Goal: Task Accomplishment & Management: Manage account settings

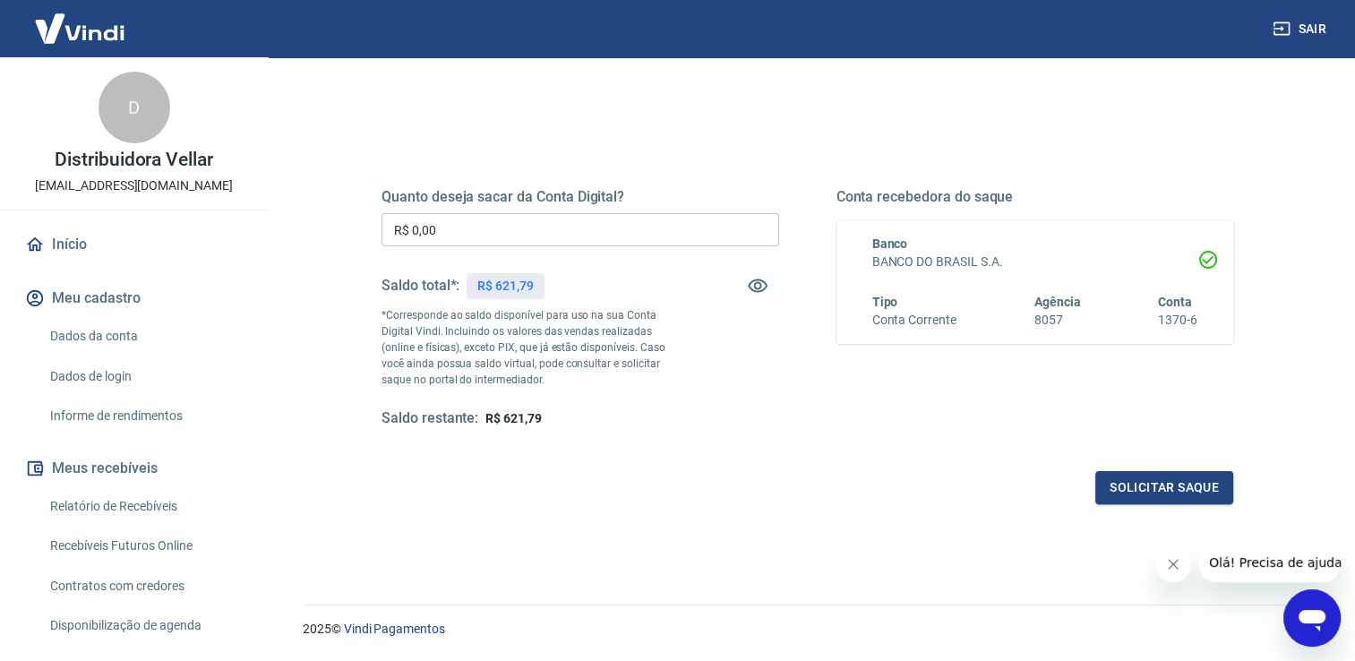
scroll to position [179, 0]
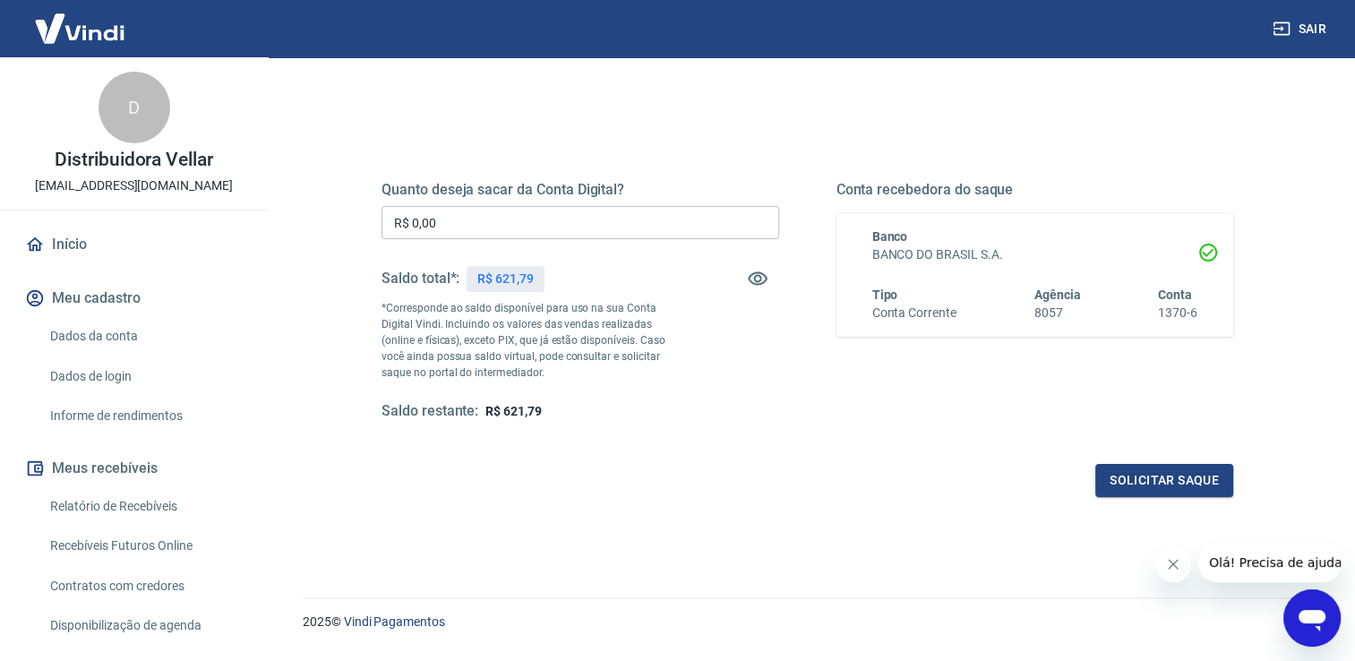
click at [442, 228] on input "R$ 0,00" at bounding box center [581, 222] width 398 height 33
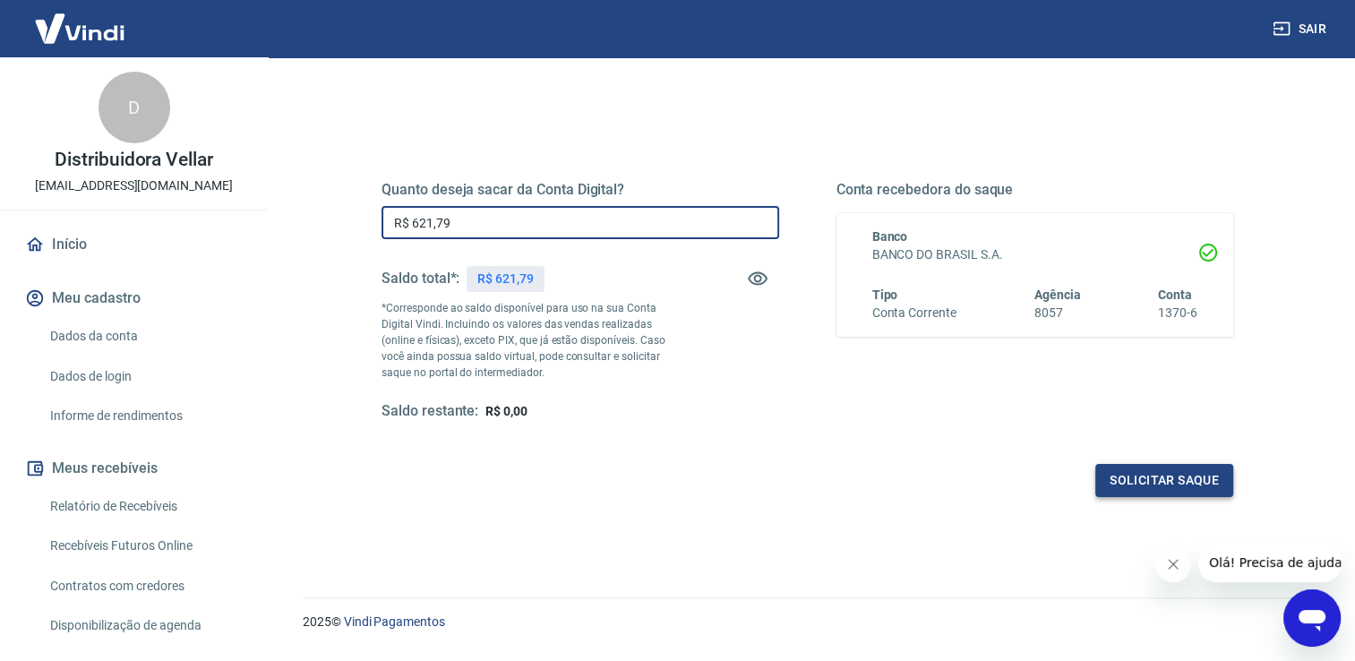
type input "R$ 621,79"
click at [1143, 485] on button "Solicitar saque" at bounding box center [1165, 480] width 138 height 33
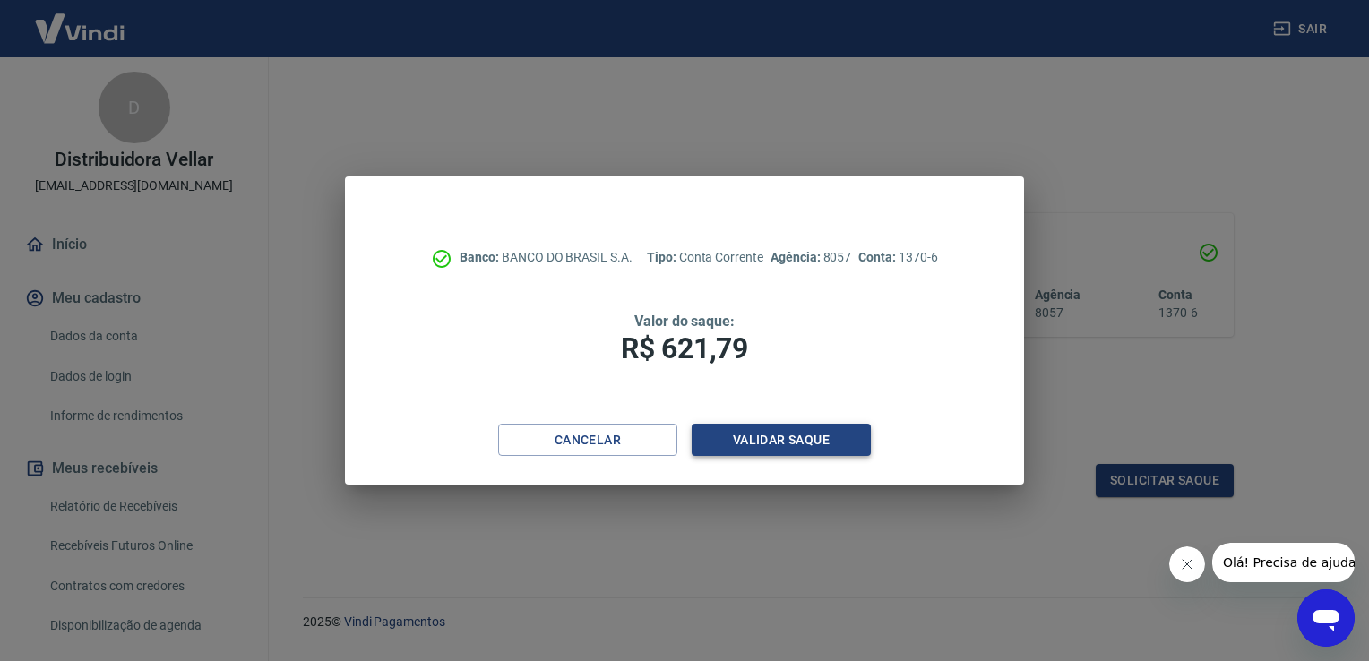
click at [755, 437] on button "Validar saque" at bounding box center [781, 440] width 179 height 33
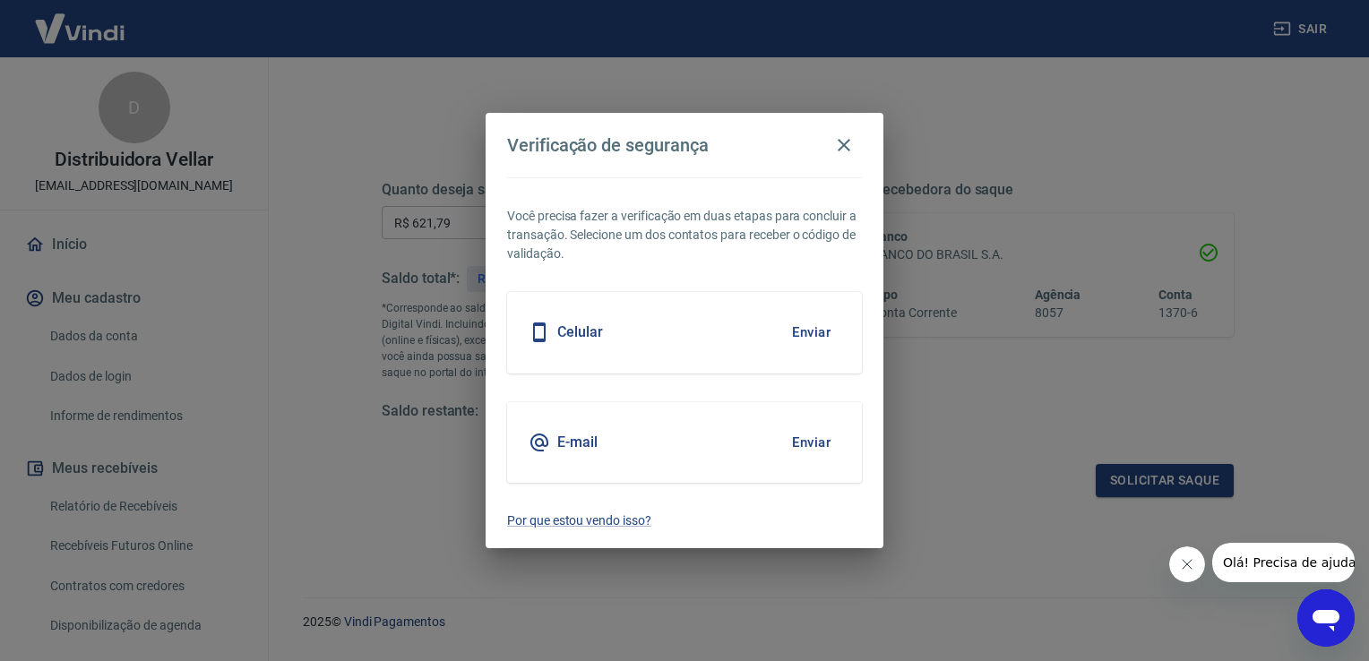
click at [813, 331] on button "Enviar" at bounding box center [811, 333] width 58 height 38
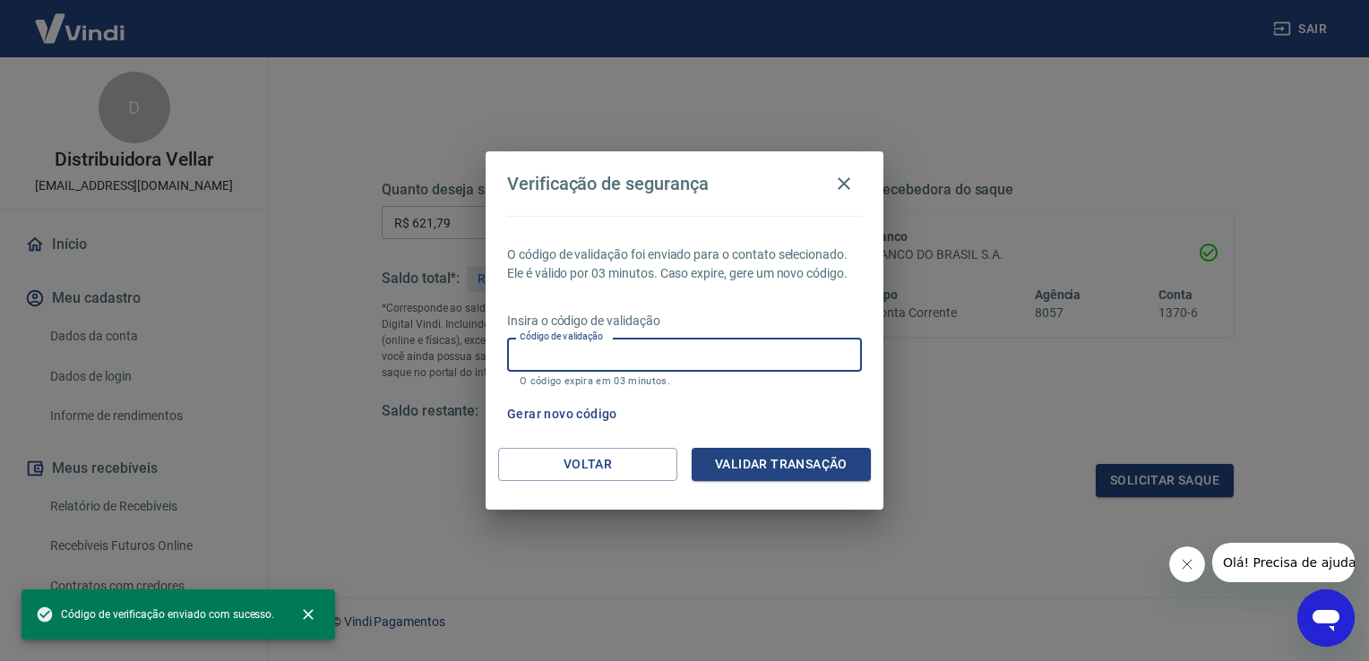
click at [514, 353] on input "Código de validação" at bounding box center [684, 354] width 355 height 33
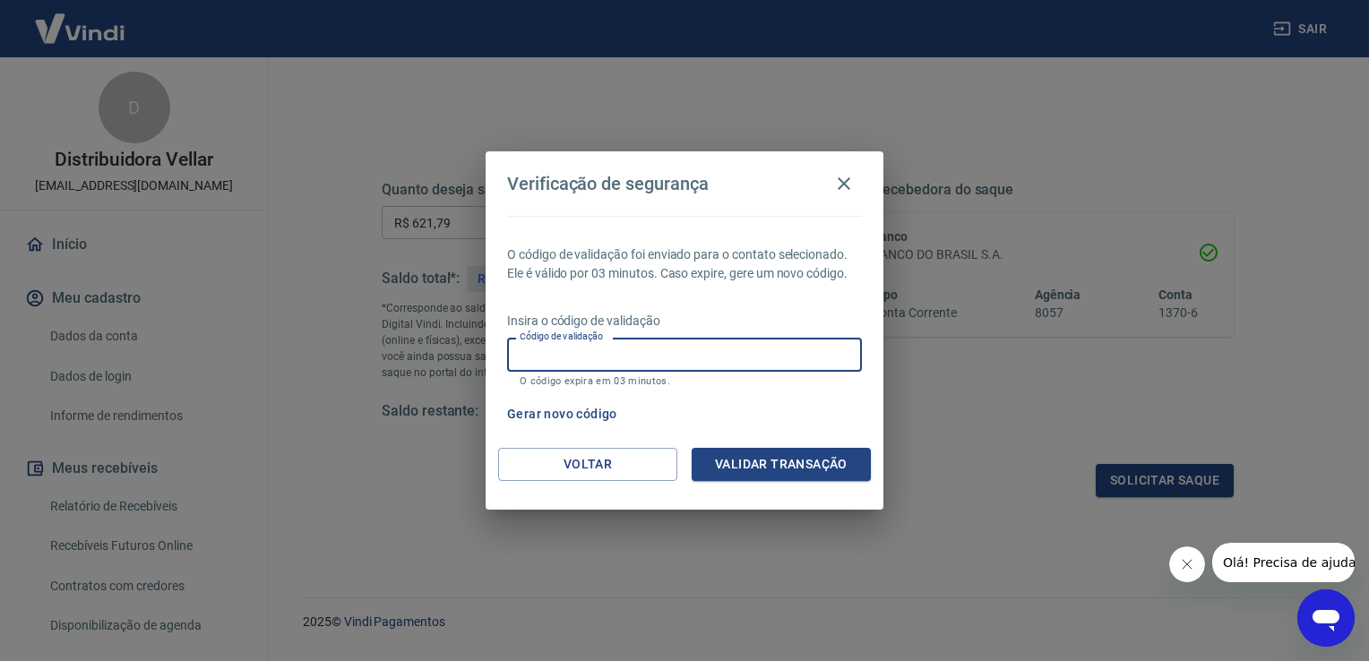
type input "9"
click at [849, 182] on icon "button" at bounding box center [844, 184] width 22 height 22
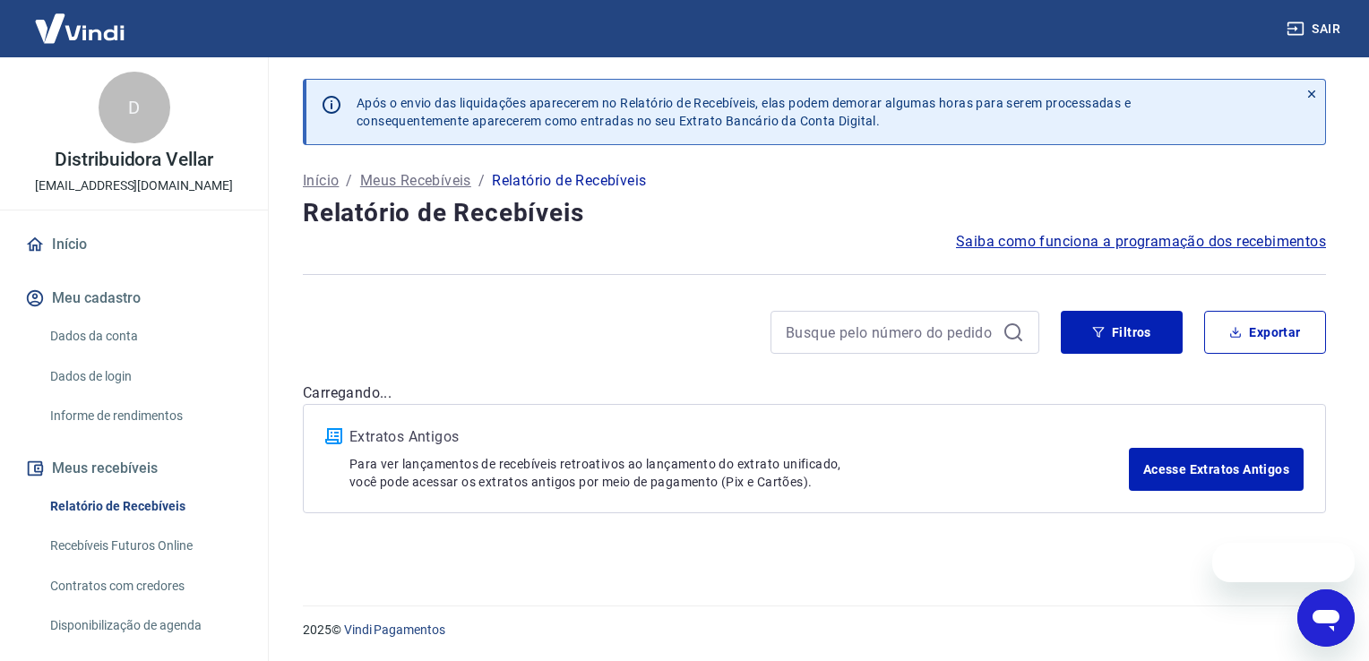
drag, startPoint x: 1110, startPoint y: 350, endPoint x: 754, endPoint y: 241, distance: 372.1
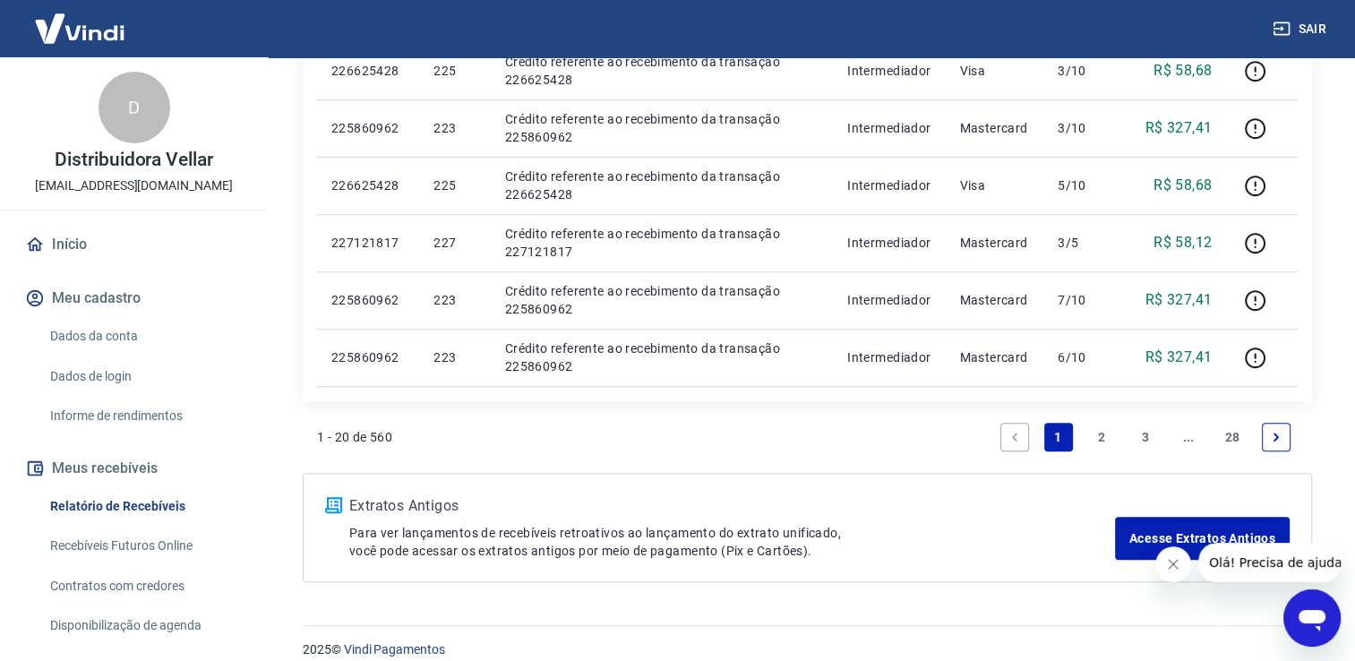
scroll to position [1290, 0]
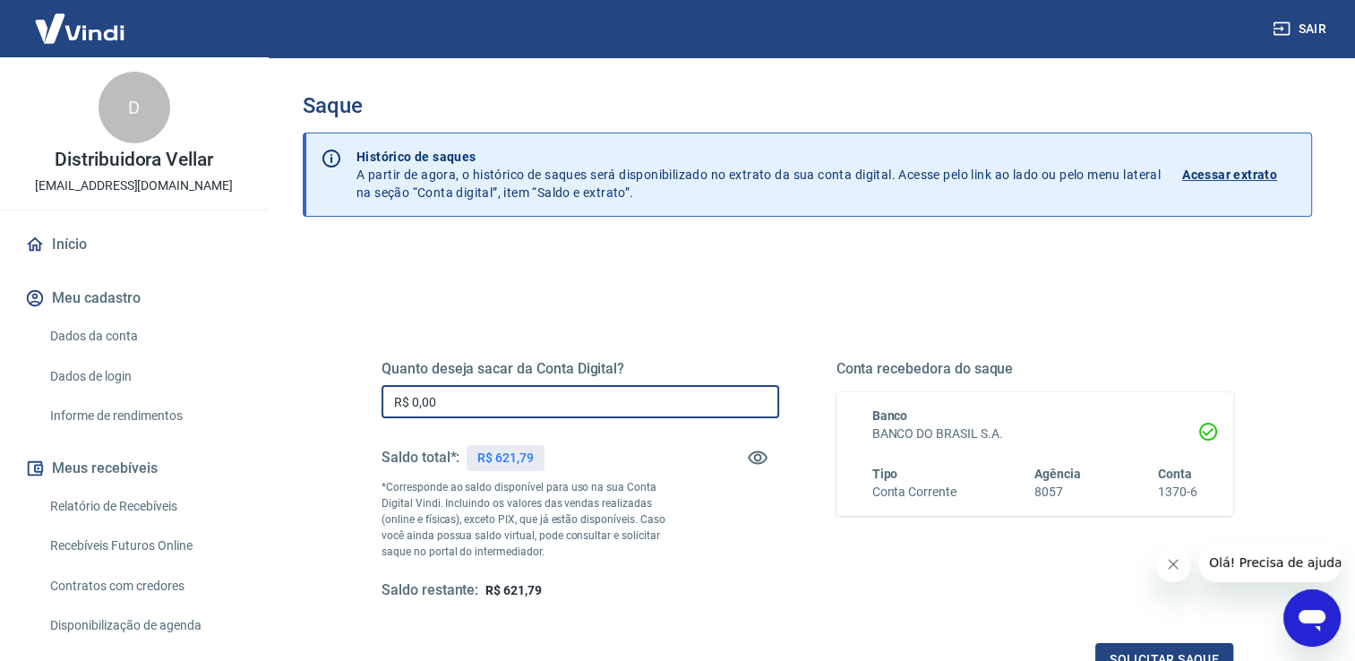
click at [442, 393] on input "R$ 0,00" at bounding box center [581, 401] width 398 height 33
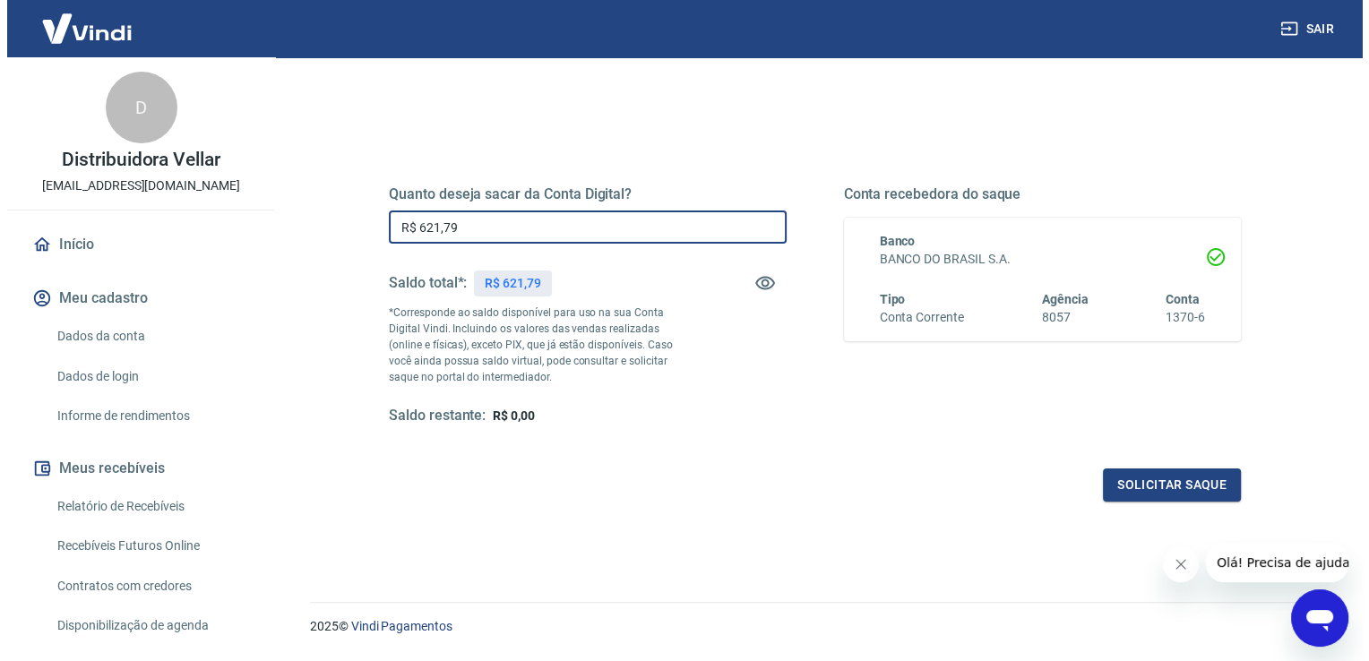
scroll to position [179, 0]
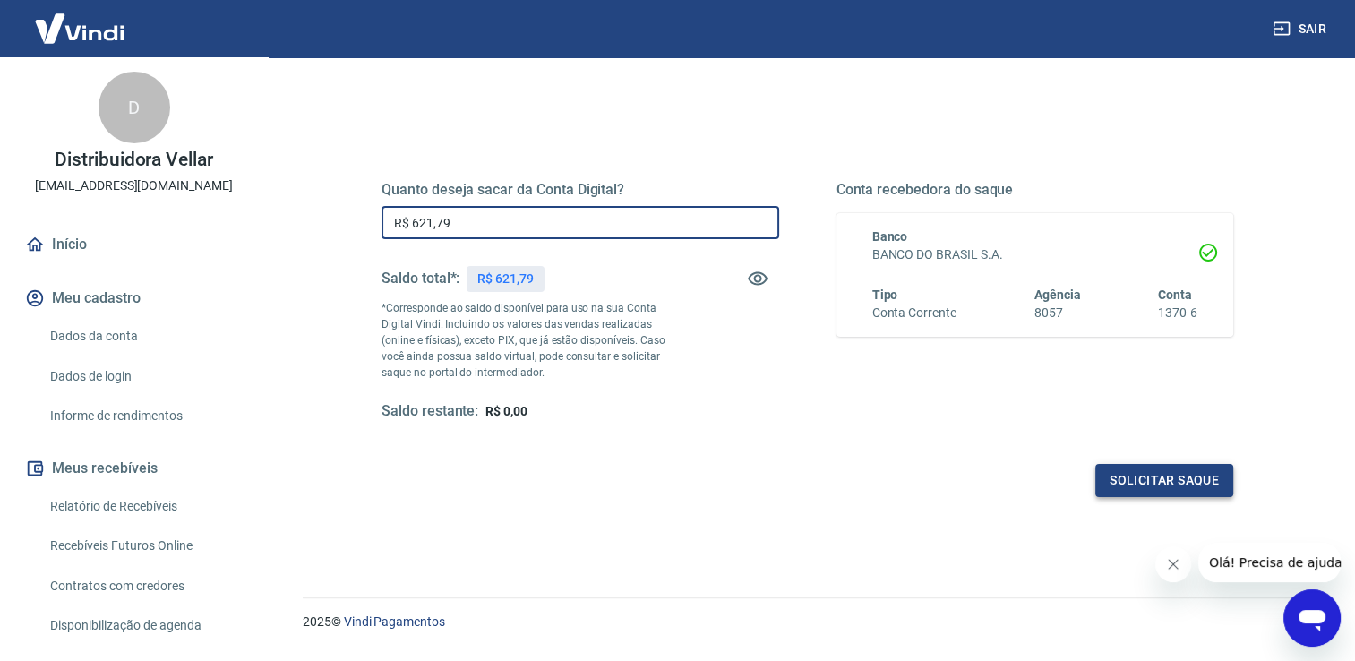
type input "R$ 621,79"
click at [1141, 474] on button "Solicitar saque" at bounding box center [1165, 480] width 138 height 33
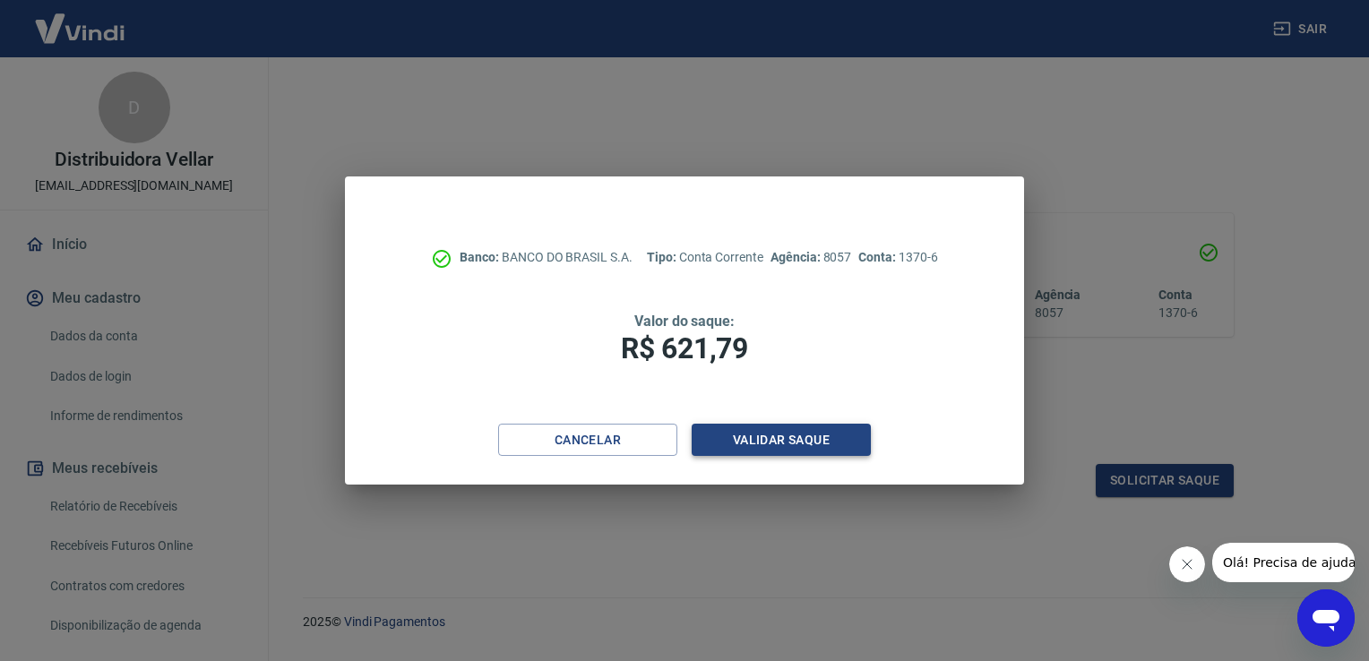
click at [835, 438] on button "Validar saque" at bounding box center [781, 440] width 179 height 33
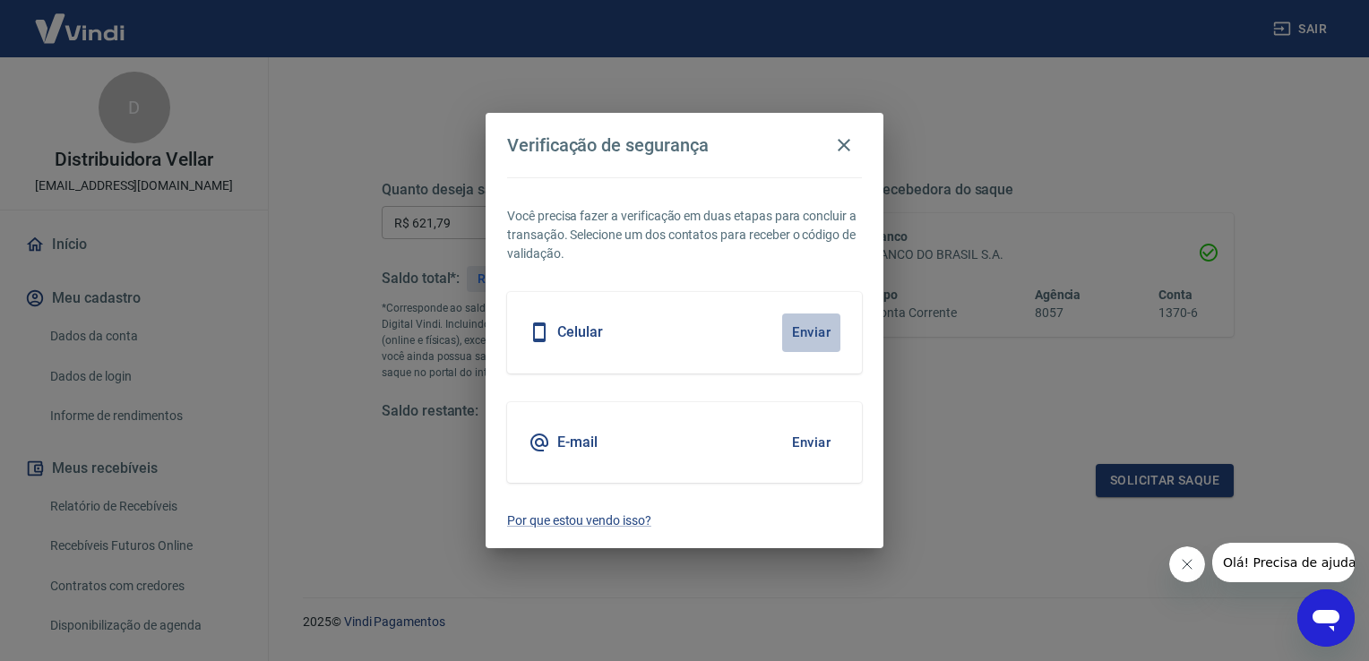
click at [819, 331] on button "Enviar" at bounding box center [811, 333] width 58 height 38
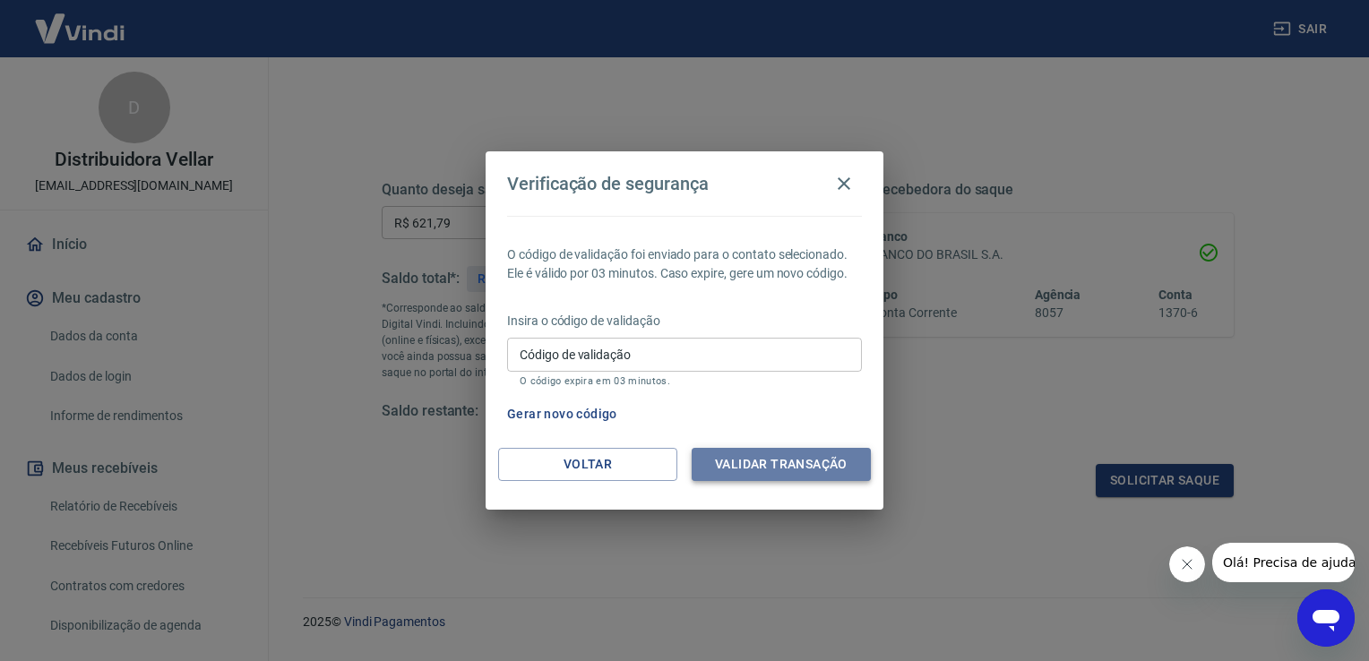
click at [777, 464] on button "Validar transação" at bounding box center [781, 464] width 179 height 33
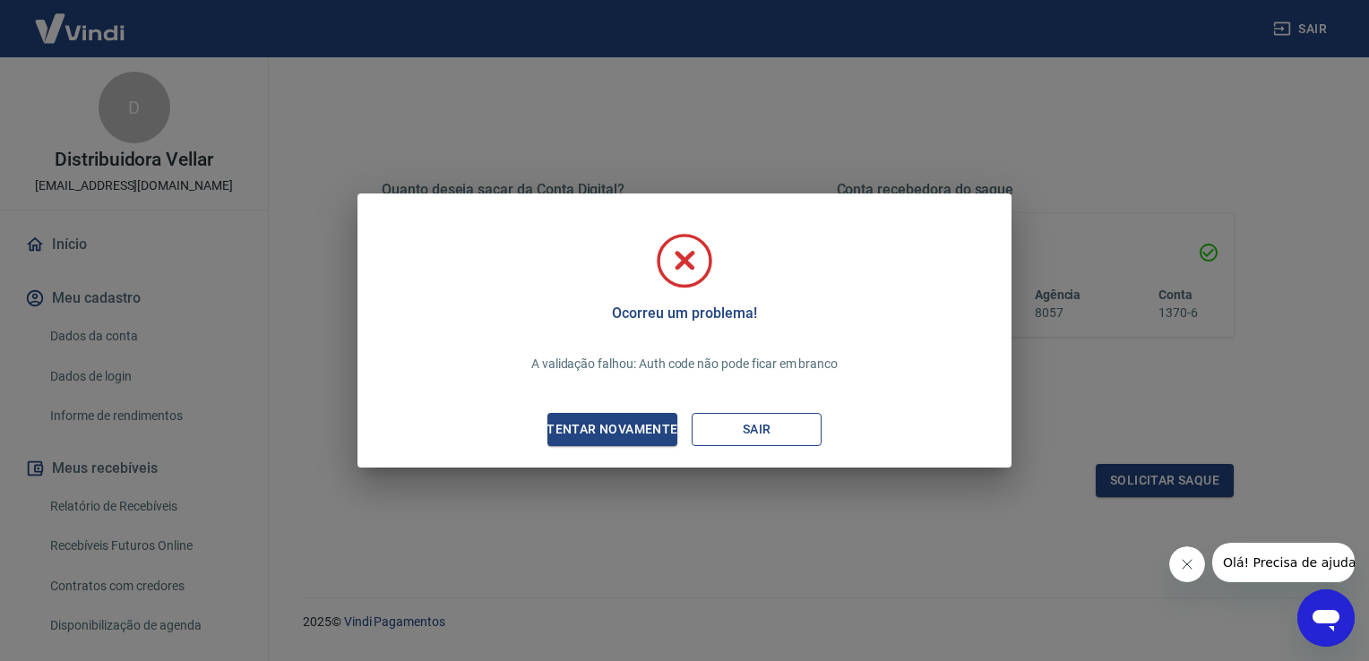
click at [765, 420] on button "Sair" at bounding box center [757, 429] width 130 height 33
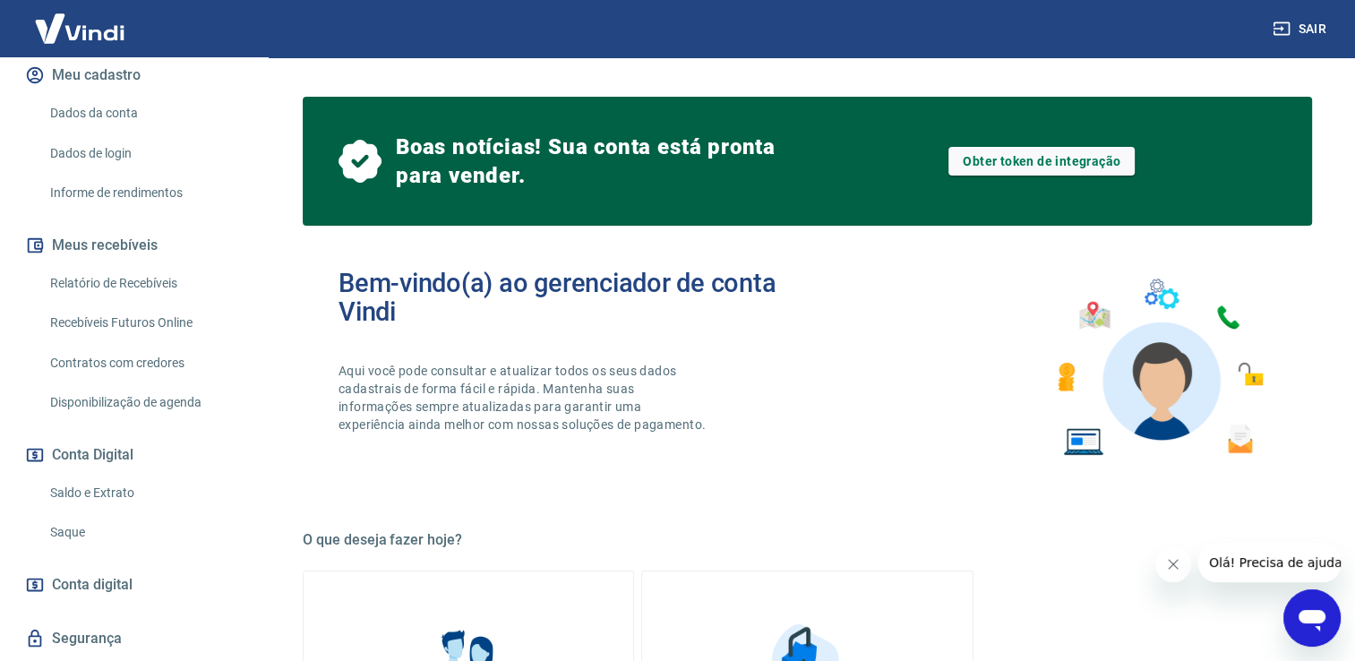
scroll to position [269, 0]
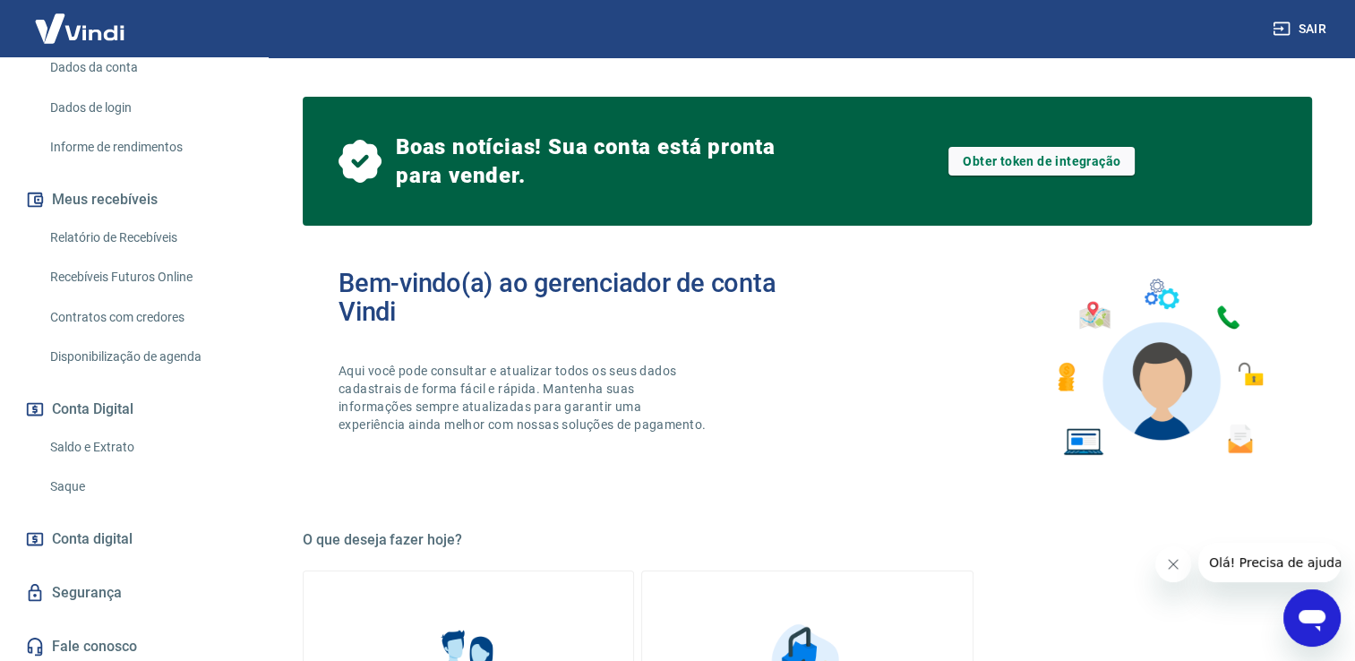
click at [72, 457] on link "Saldo e Extrato" at bounding box center [144, 447] width 203 height 37
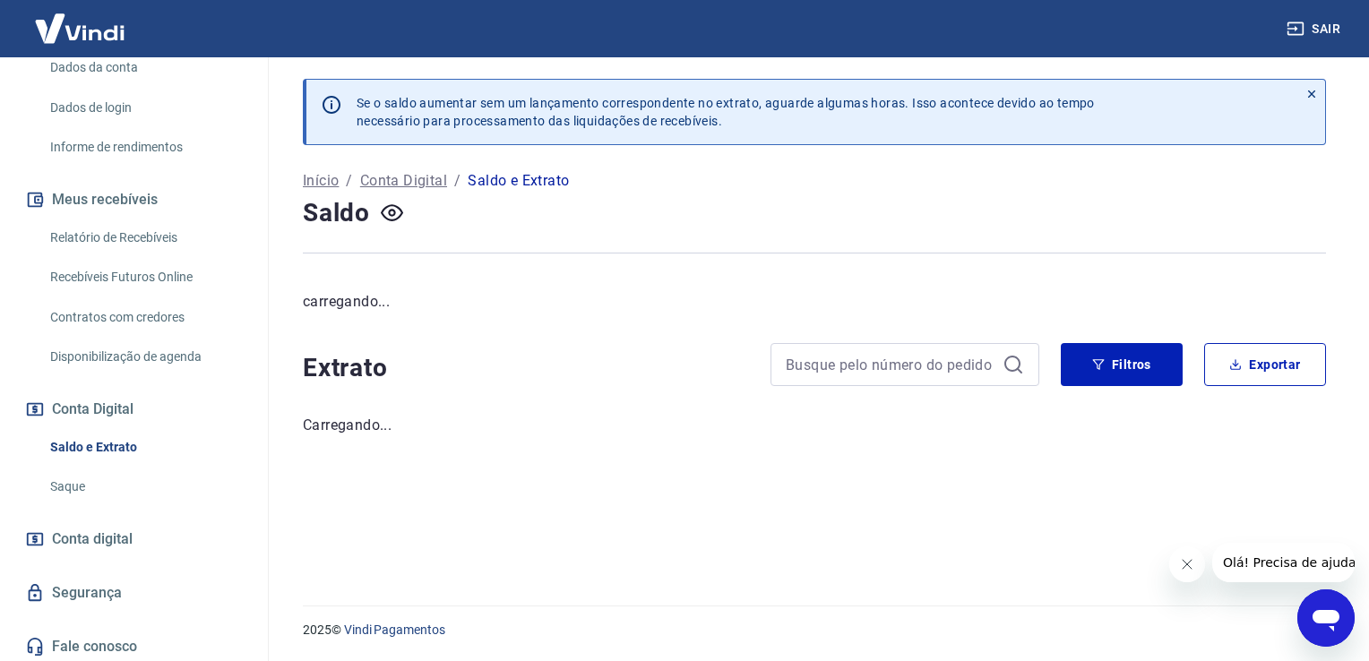
click at [71, 493] on link "Saque" at bounding box center [144, 487] width 203 height 37
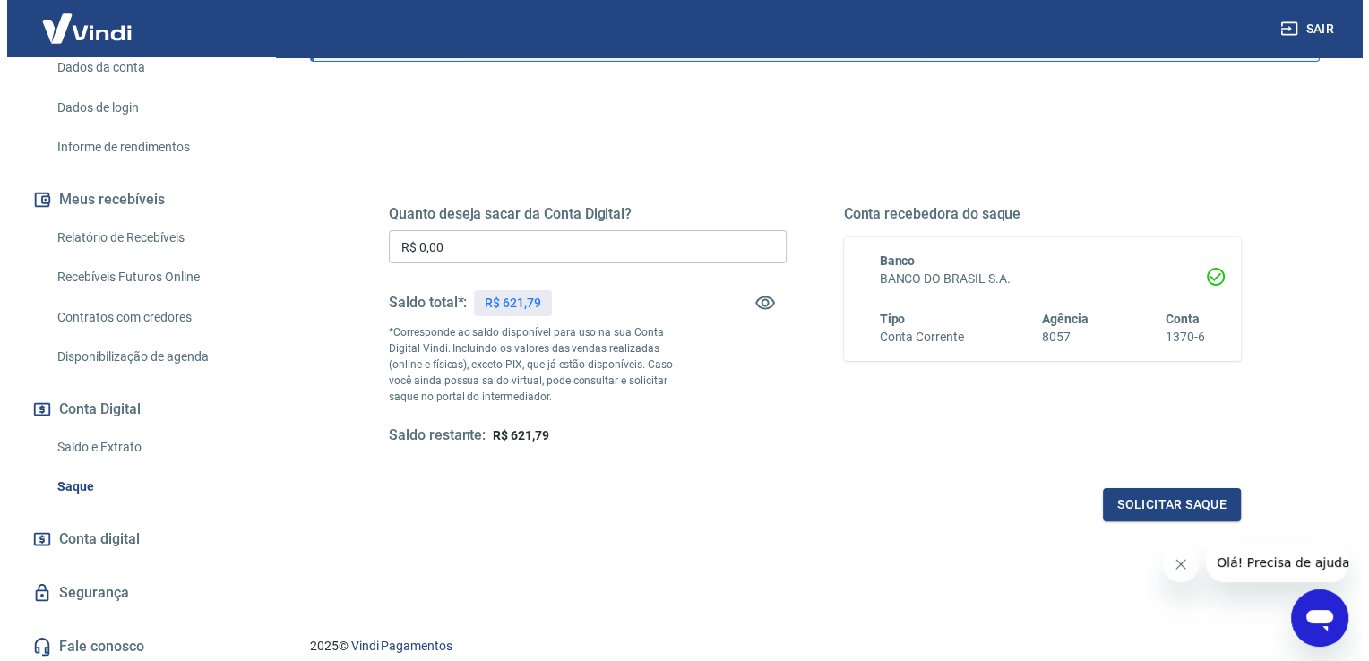
scroll to position [179, 0]
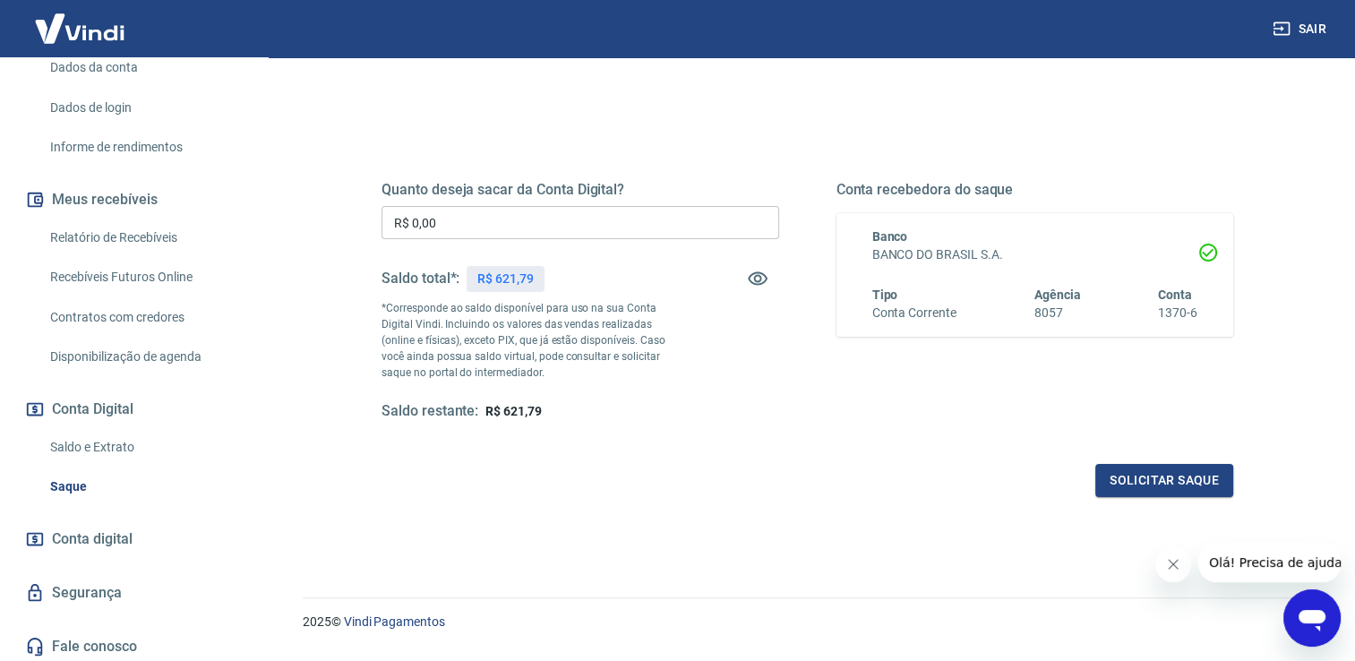
click at [478, 222] on input "R$ 0,00" at bounding box center [581, 222] width 398 height 33
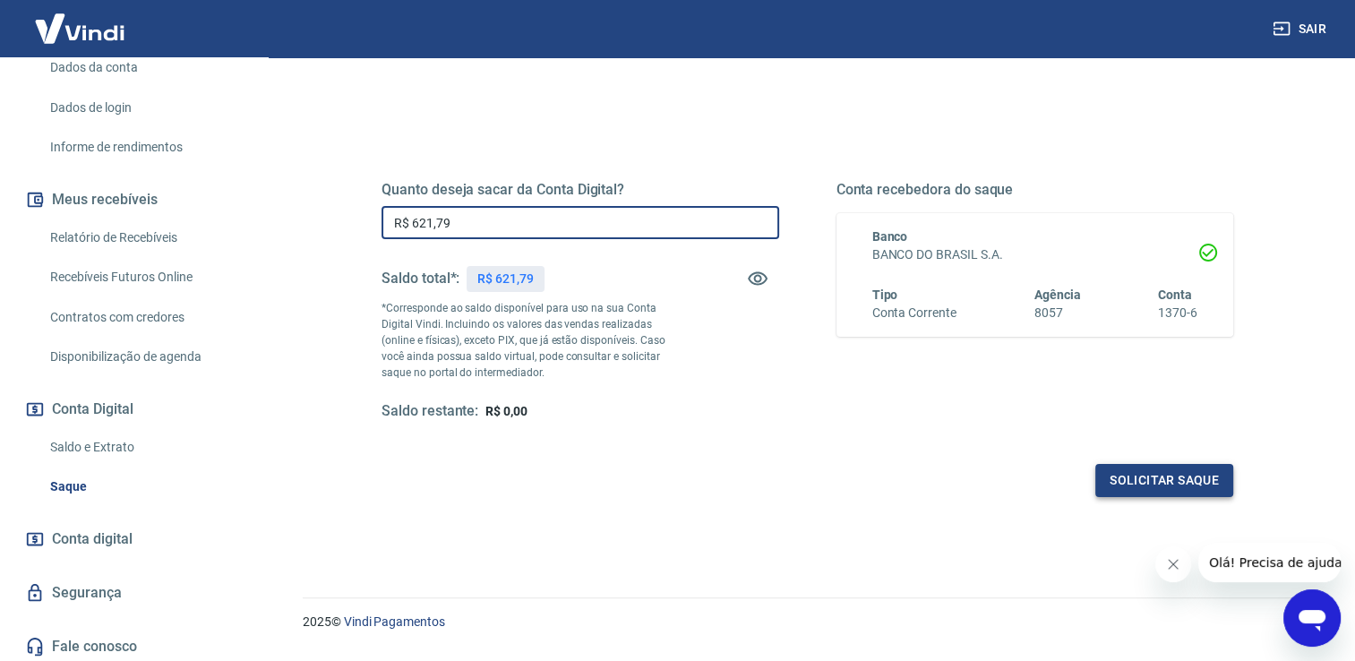
type input "R$ 621,79"
click at [1188, 486] on button "Solicitar saque" at bounding box center [1165, 480] width 138 height 33
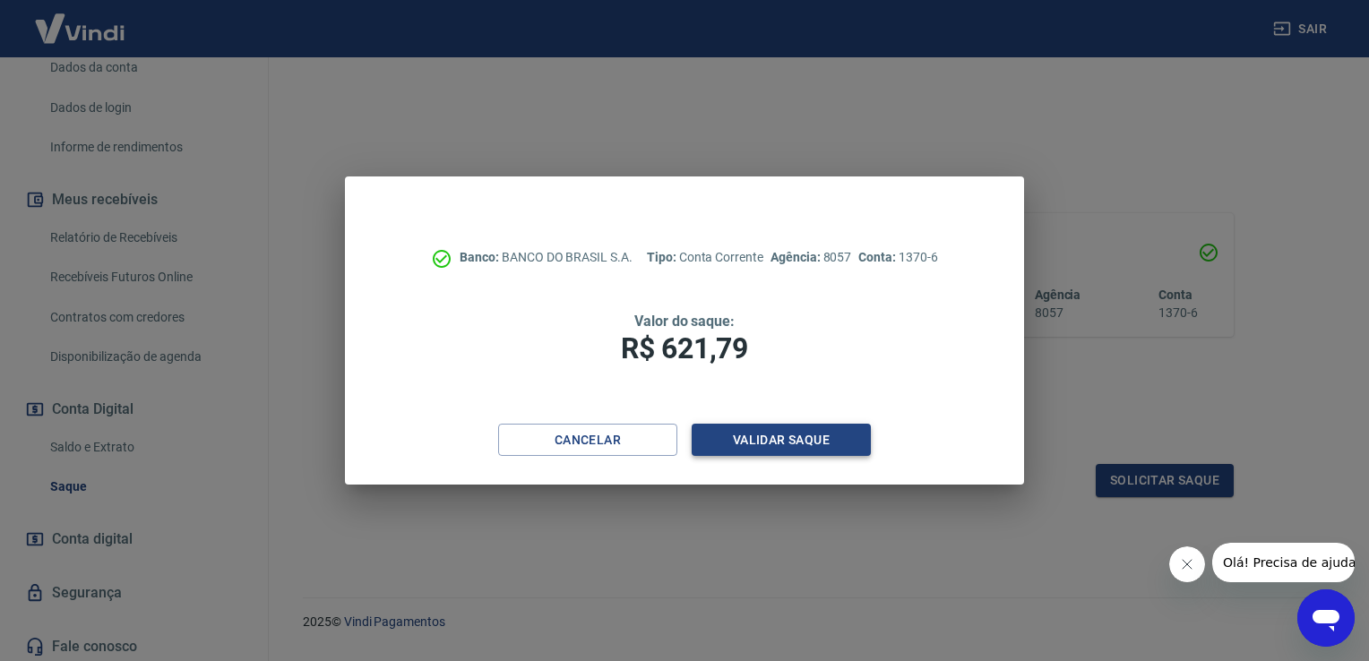
click at [788, 436] on button "Validar saque" at bounding box center [781, 440] width 179 height 33
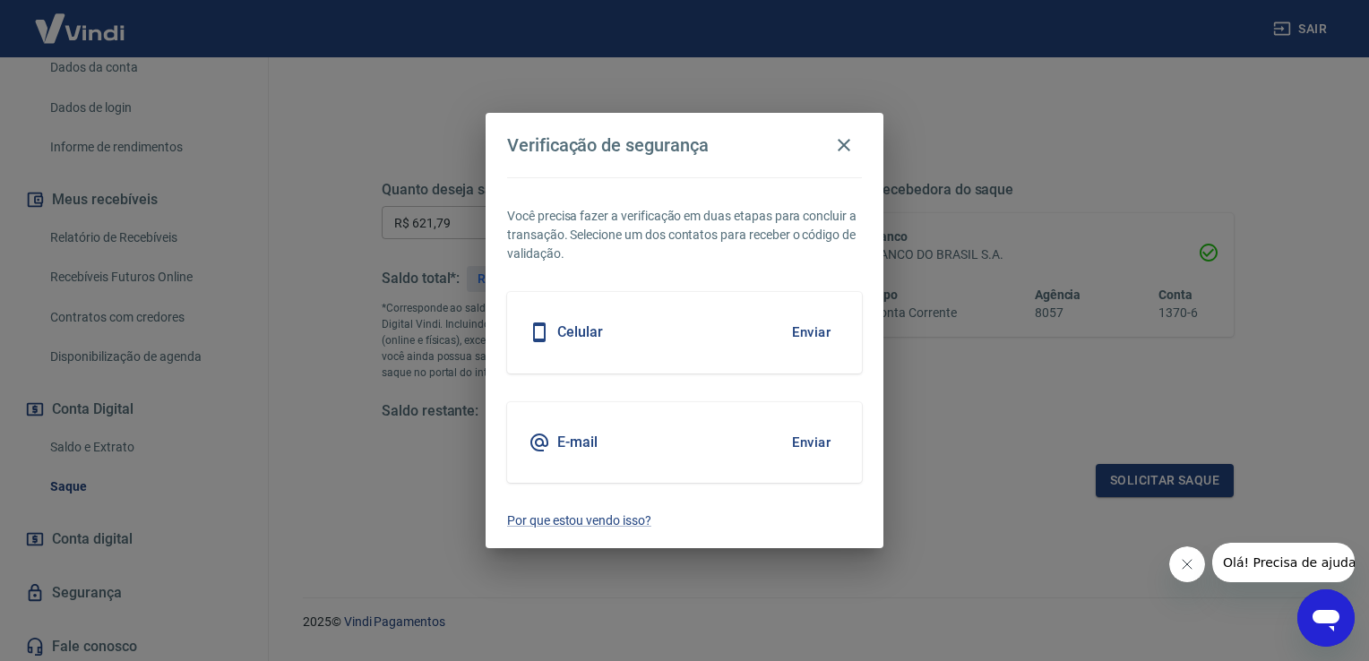
click at [813, 329] on button "Enviar" at bounding box center [811, 333] width 58 height 38
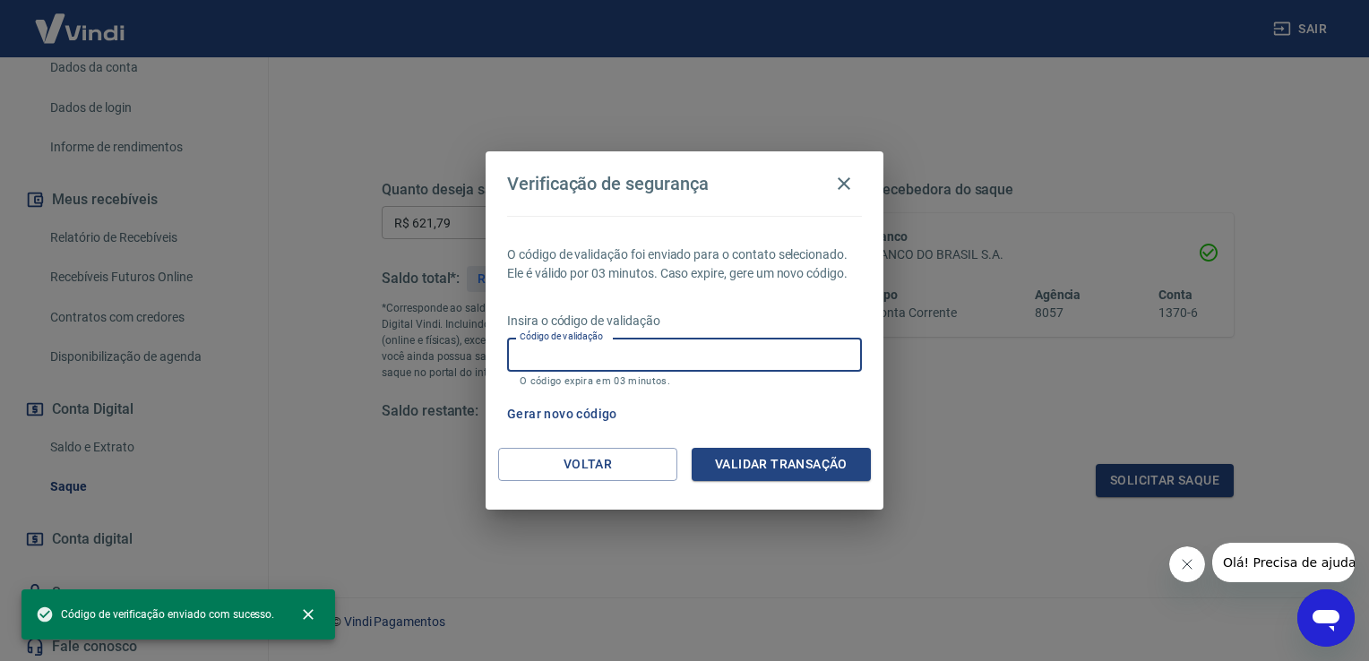
click at [614, 357] on input "Código de validação" at bounding box center [684, 354] width 355 height 33
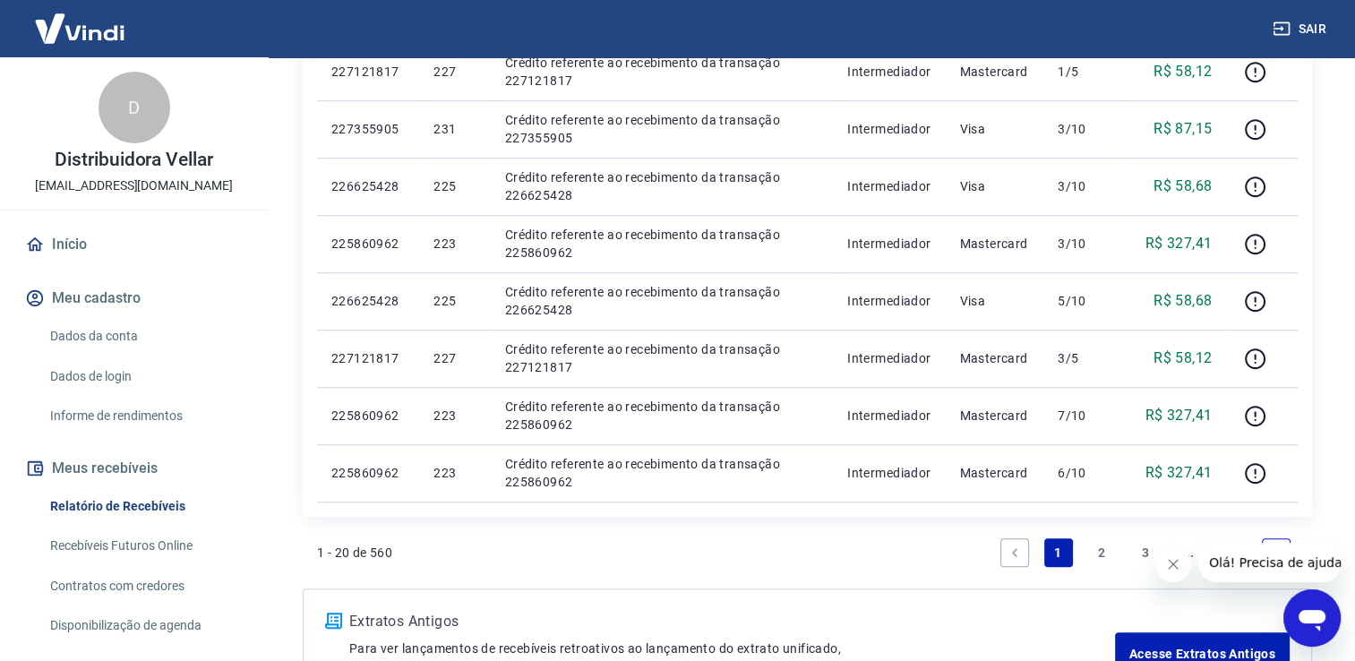
scroll to position [1165, 0]
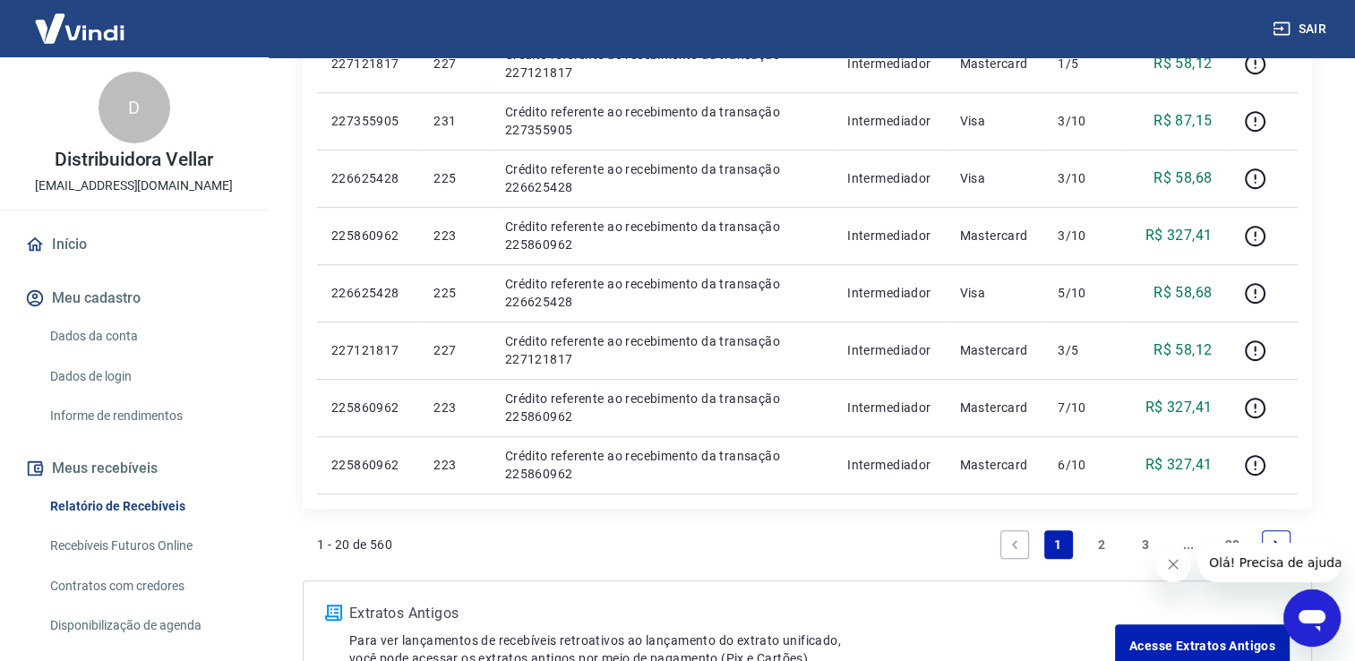
click at [1107, 547] on link "2" at bounding box center [1102, 544] width 29 height 29
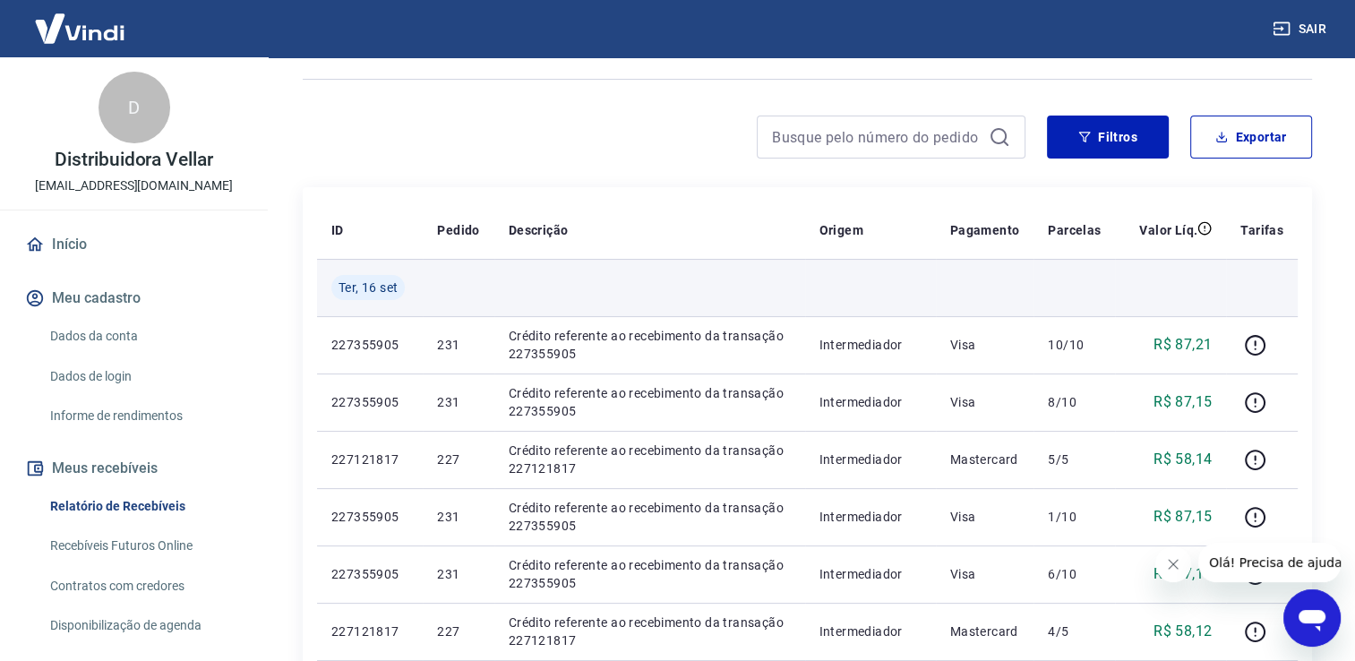
scroll to position [269, 0]
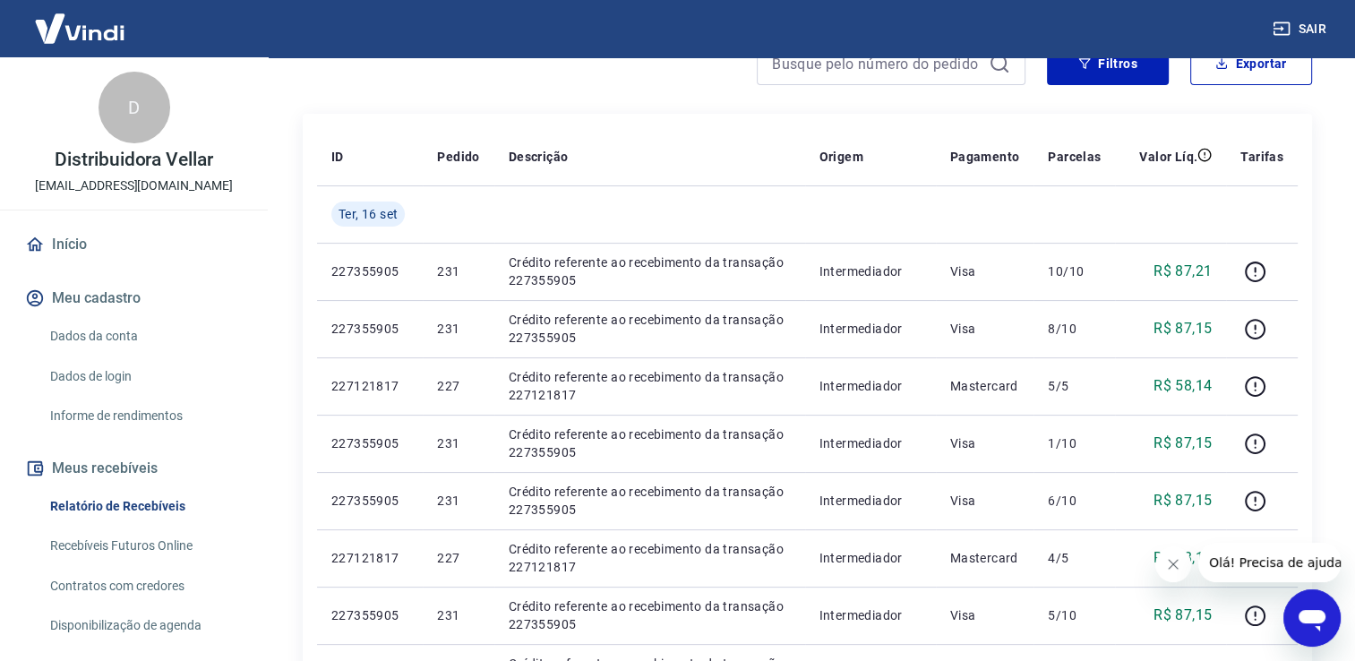
click at [65, 240] on link "Início" at bounding box center [134, 244] width 225 height 39
